Goal: Task Accomplishment & Management: Manage account settings

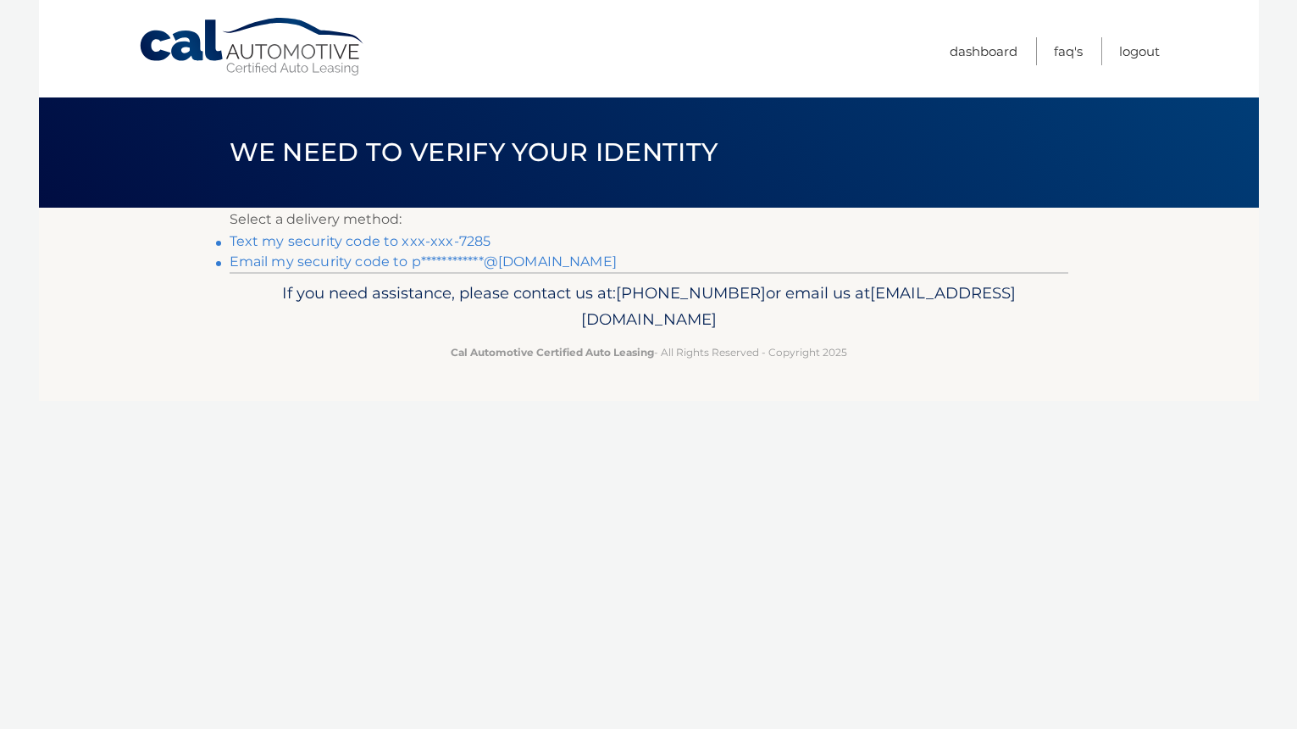
click at [391, 236] on link "Text my security code to xxx-xxx-7285" at bounding box center [361, 241] width 262 height 16
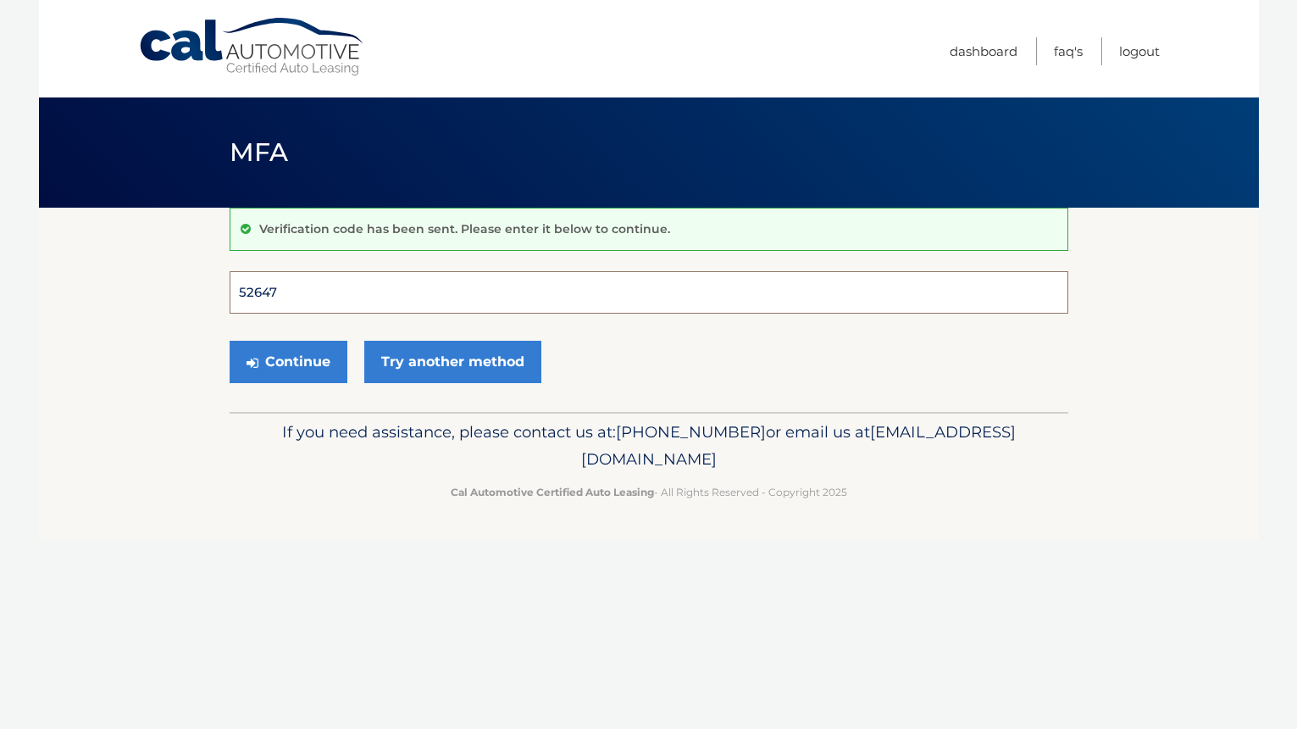
type input "526476"
click at [287, 361] on button "Continue" at bounding box center [289, 362] width 118 height 42
click at [302, 368] on button "Continue" at bounding box center [289, 362] width 118 height 42
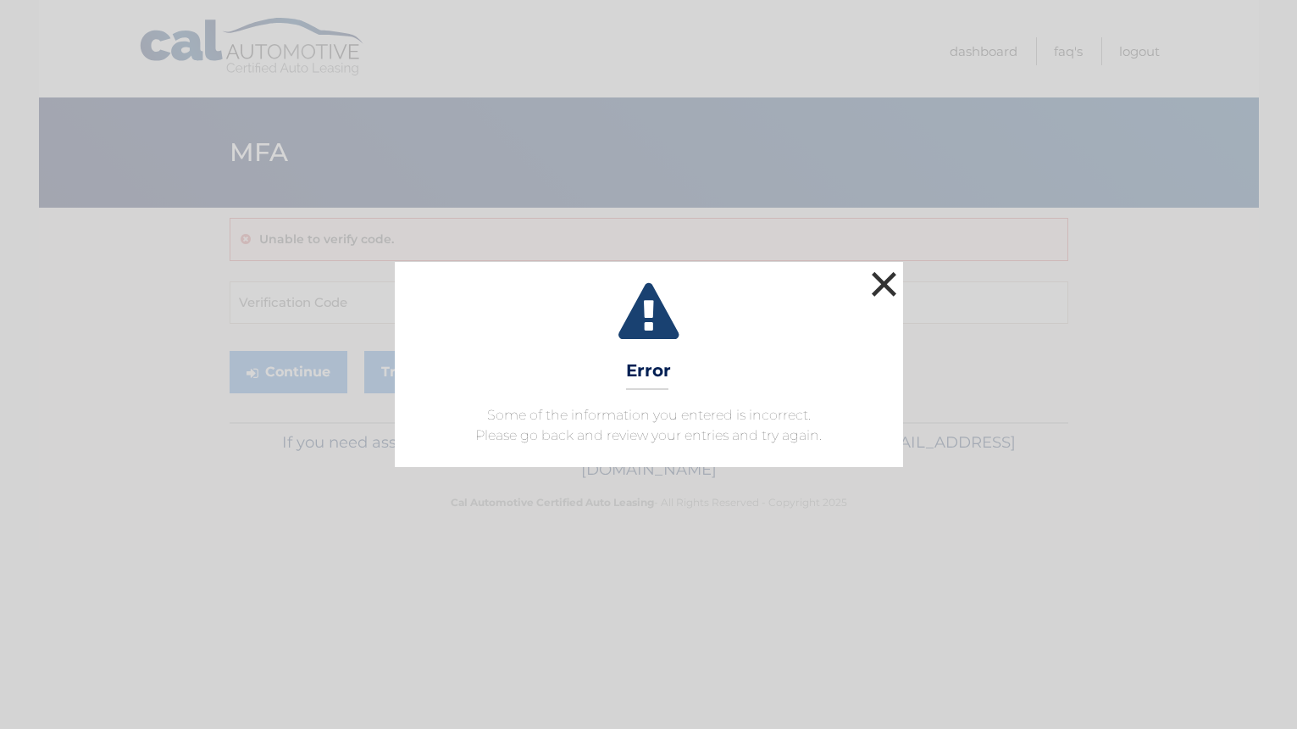
click at [882, 278] on button "×" at bounding box center [885, 284] width 34 height 34
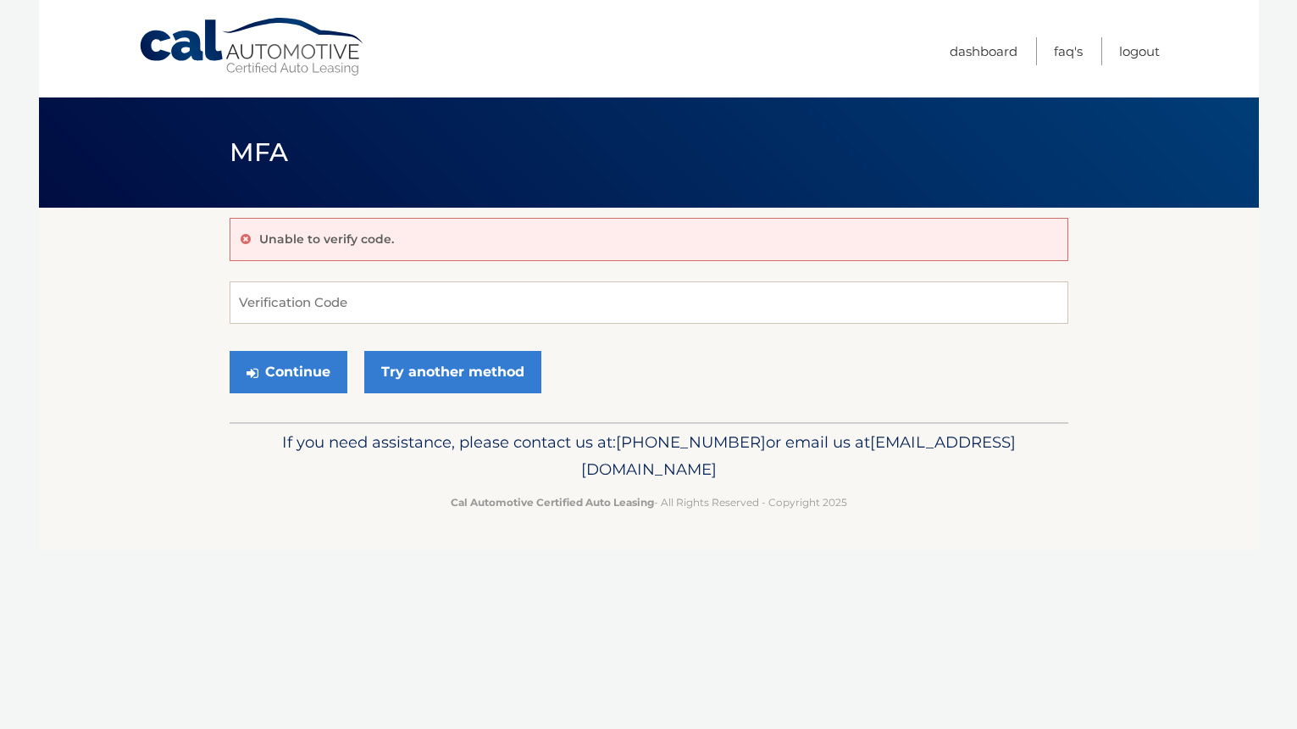
click at [842, 325] on form "Verification Code Continue Try another method" at bounding box center [649, 341] width 839 height 120
click at [408, 306] on input "Verification Code" at bounding box center [649, 302] width 839 height 42
type input "526476"
click at [329, 376] on button "Continue" at bounding box center [289, 372] width 118 height 42
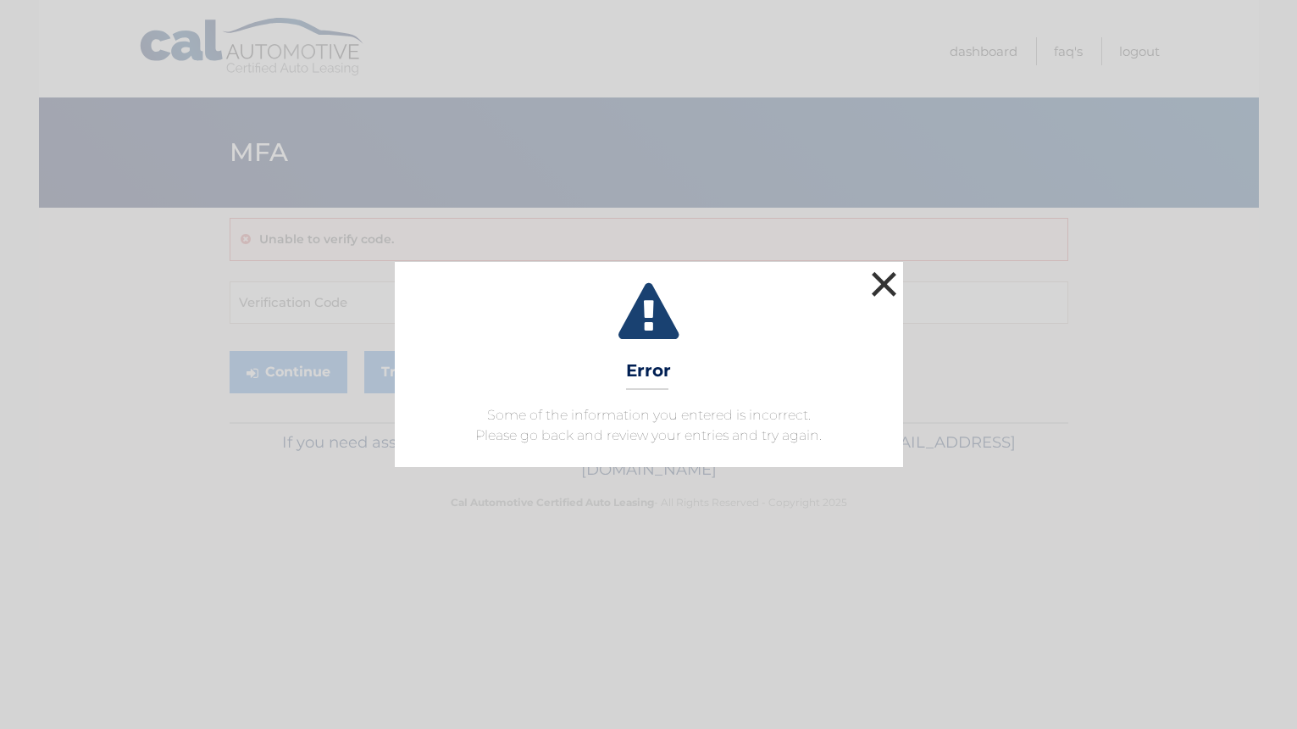
click at [880, 280] on button "×" at bounding box center [885, 284] width 34 height 34
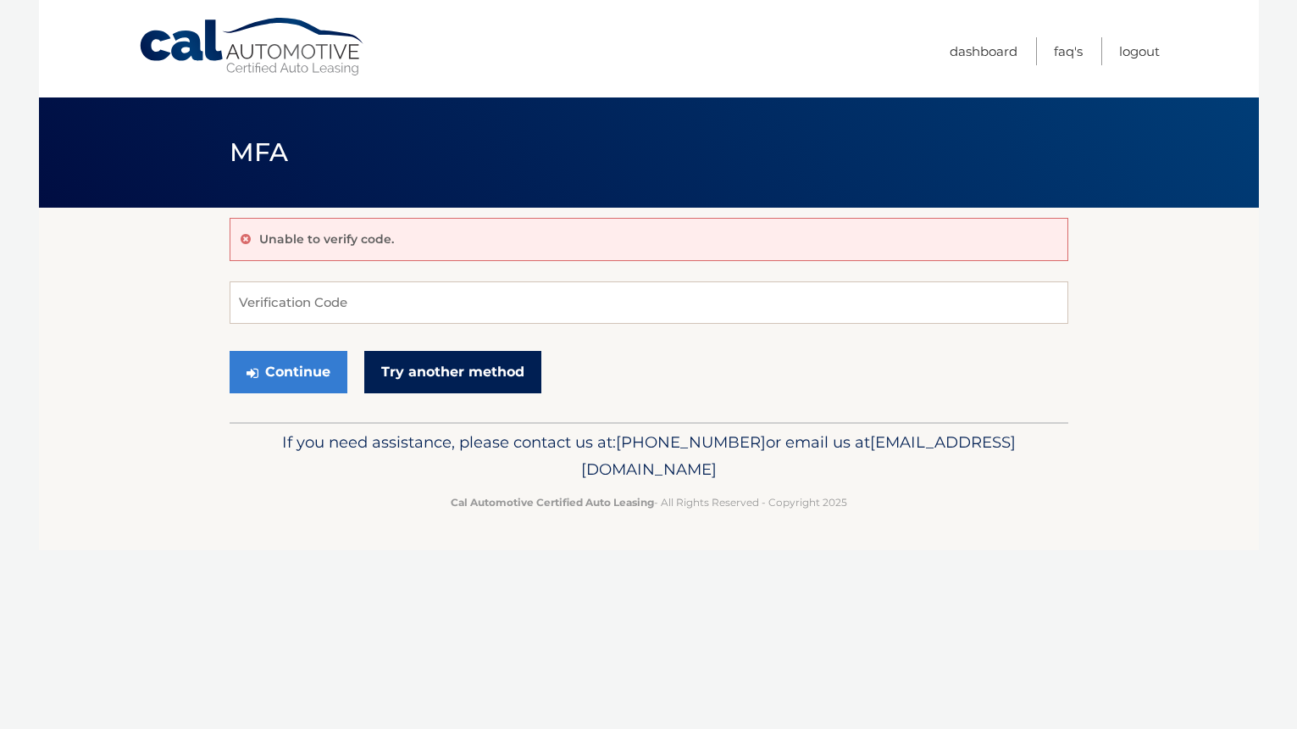
click at [483, 390] on link "Try another method" at bounding box center [452, 372] width 177 height 42
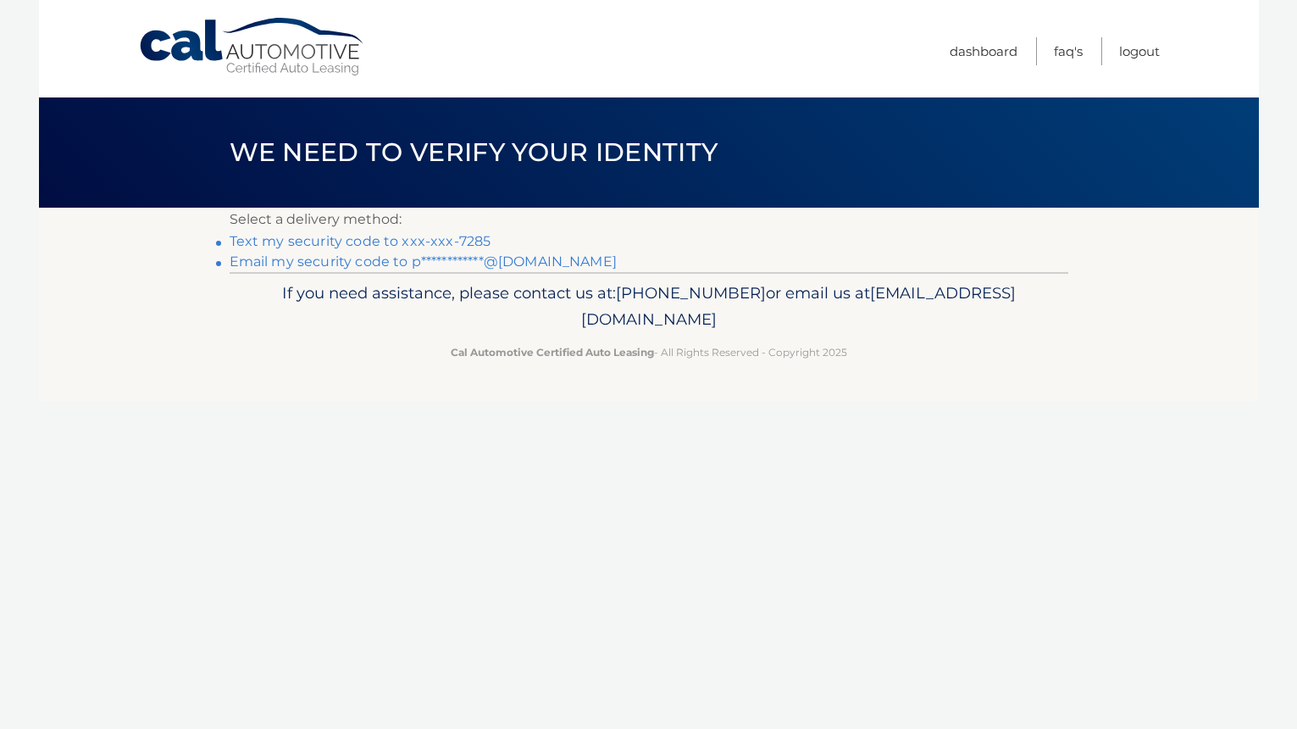
click at [406, 242] on link "Text my security code to xxx-xxx-7285" at bounding box center [361, 241] width 262 height 16
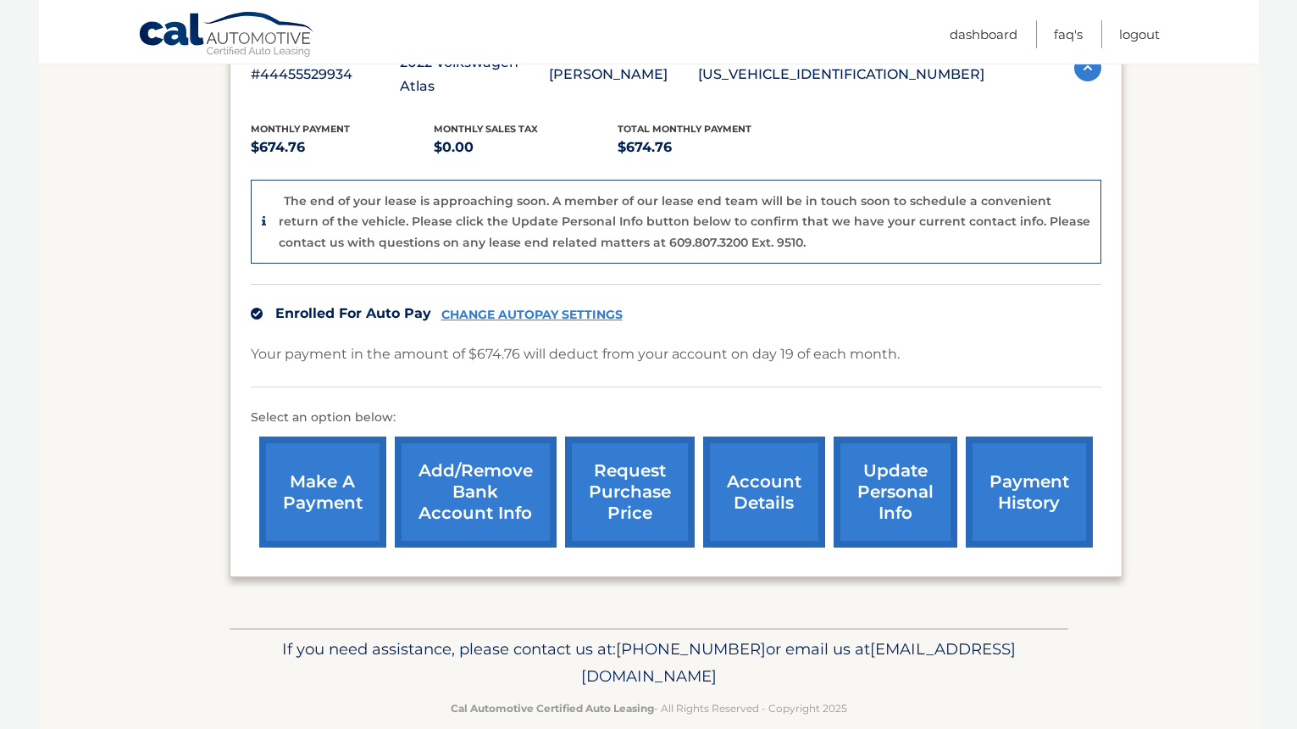
scroll to position [334, 0]
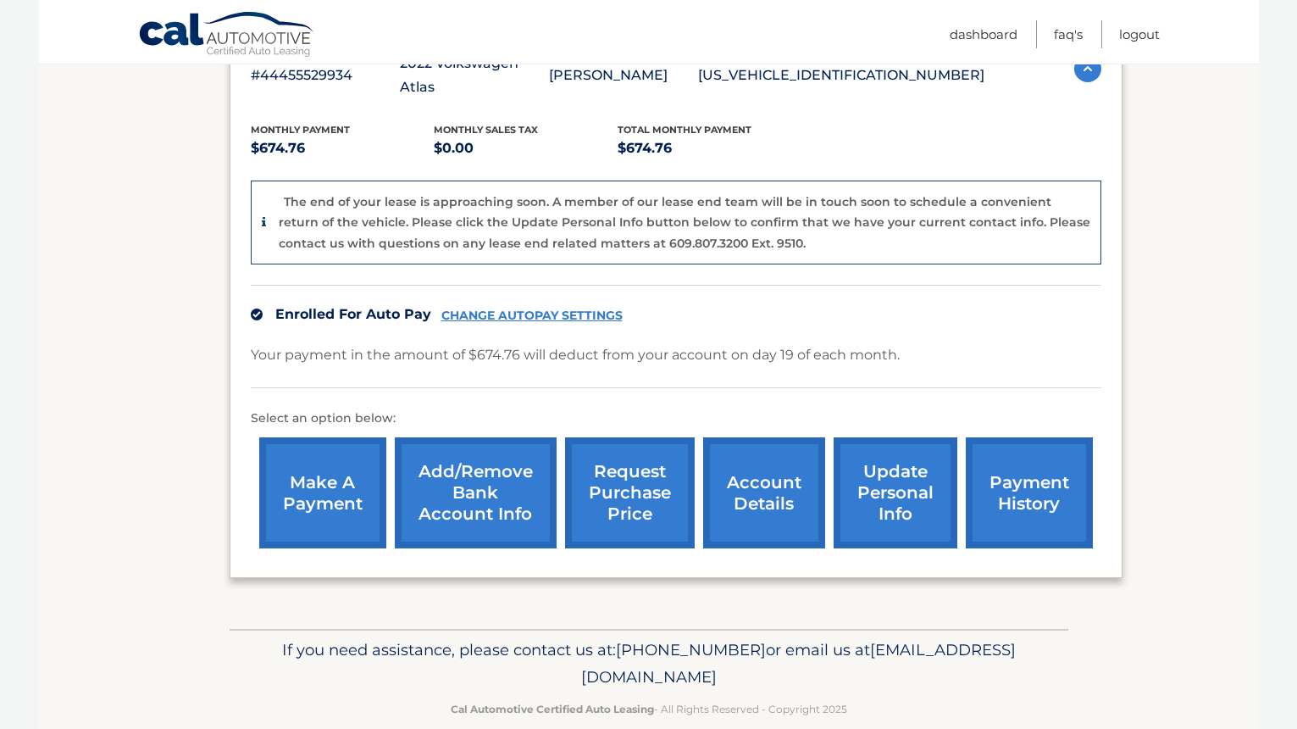
click at [770, 474] on link "account details" at bounding box center [764, 492] width 122 height 111
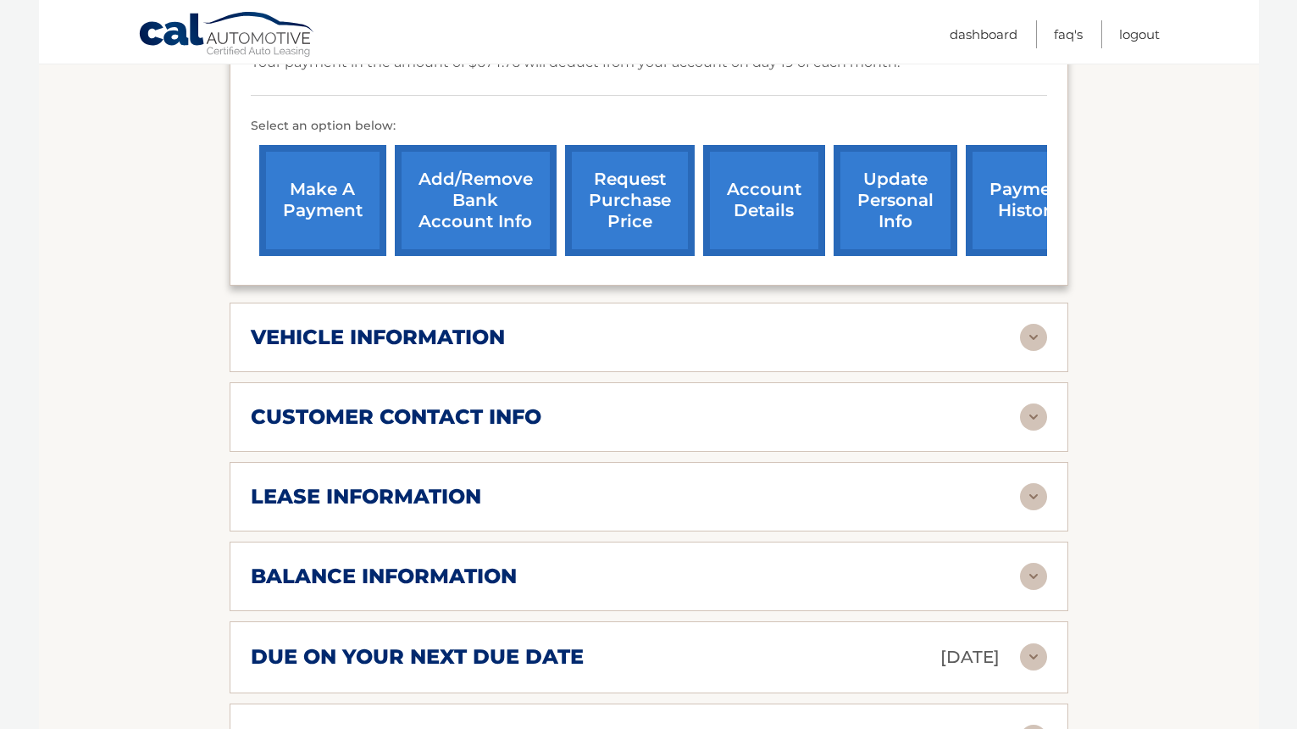
scroll to position [585, 0]
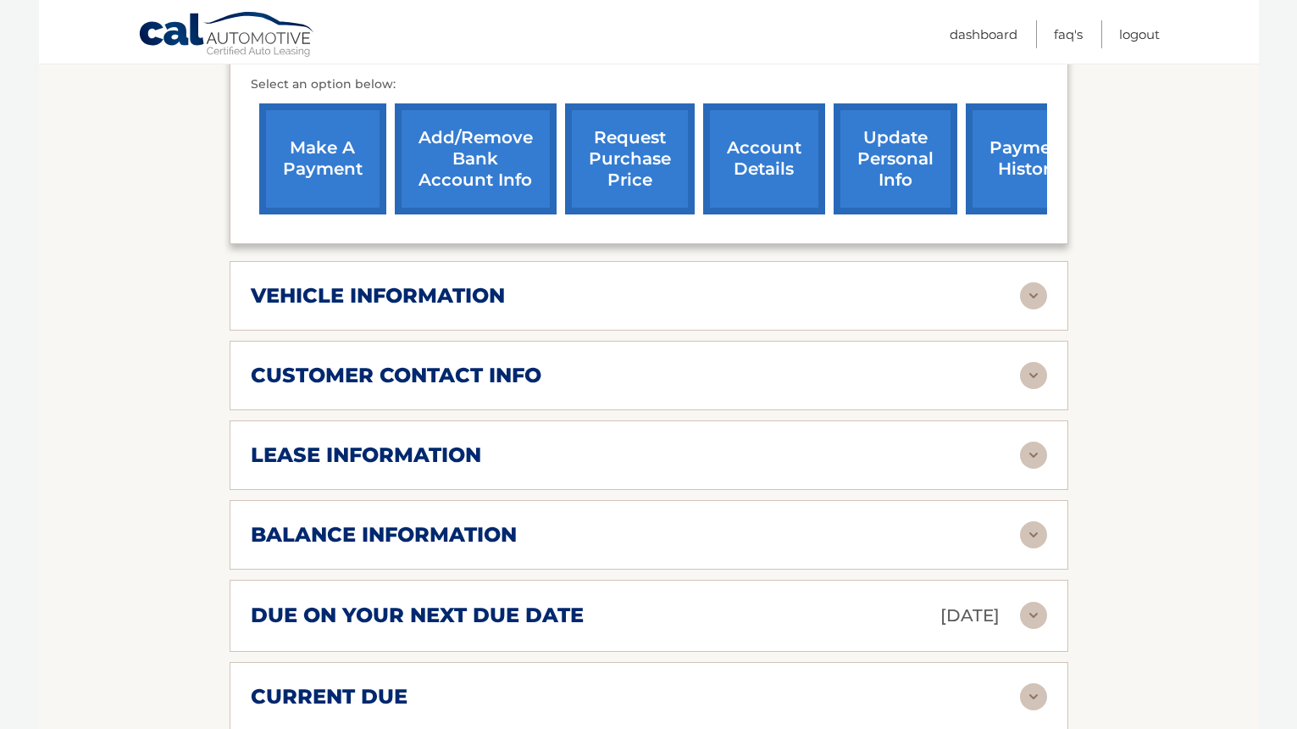
click at [1023, 521] on img at bounding box center [1033, 534] width 27 height 27
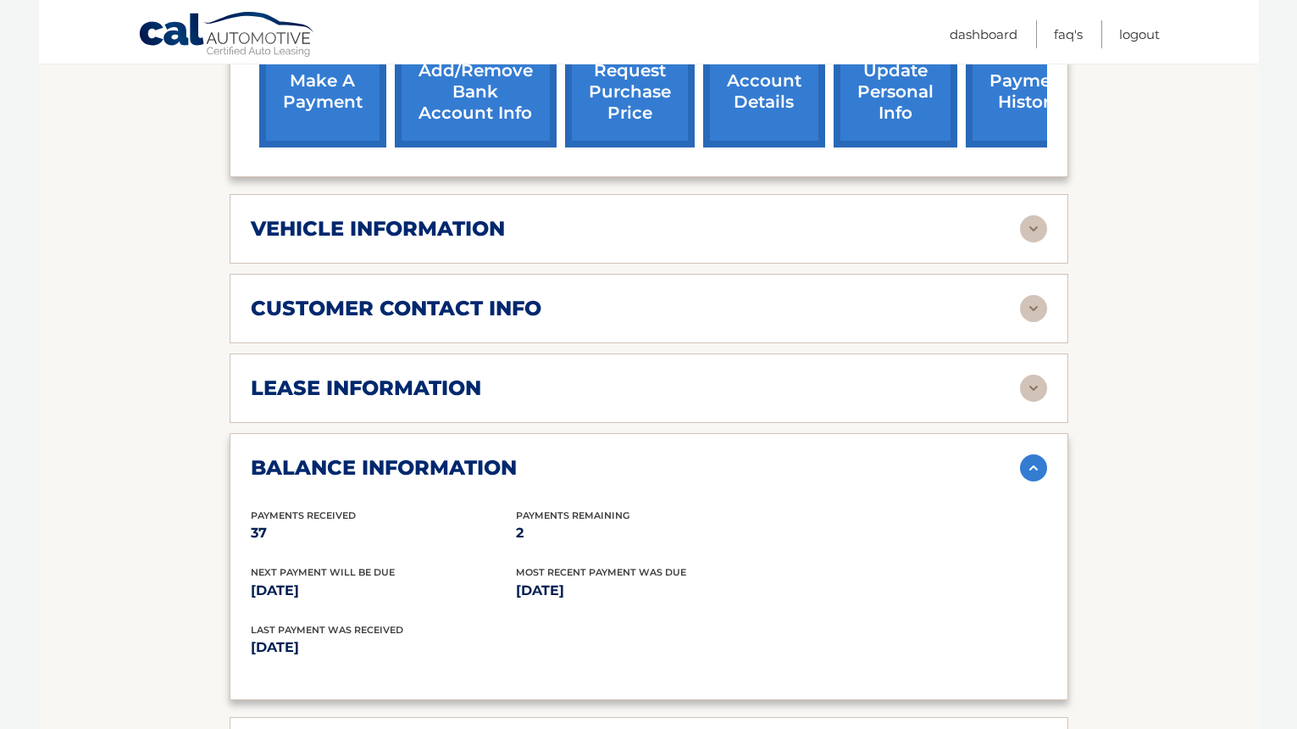
scroll to position [652, 0]
